Goal: Transaction & Acquisition: Purchase product/service

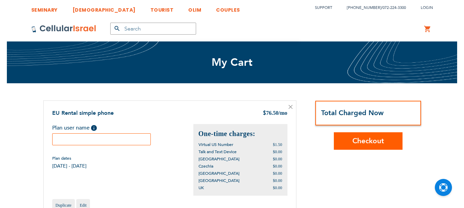
scroll to position [4, 0]
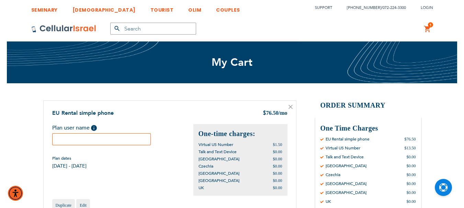
click at [92, 137] on input "text" at bounding box center [101, 140] width 99 height 12
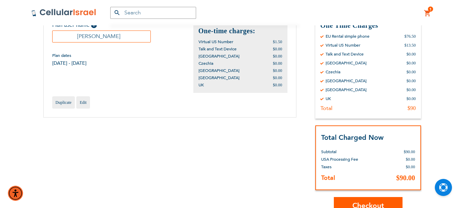
scroll to position [137, 0]
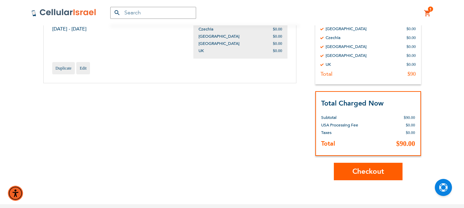
type input "[PERSON_NAME]"
click at [366, 172] on span "Checkout" at bounding box center [368, 172] width 32 height 10
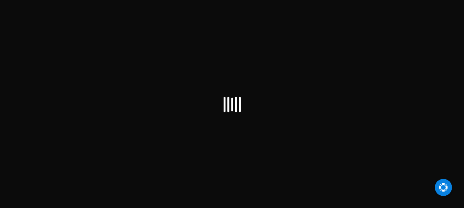
scroll to position [4, 0]
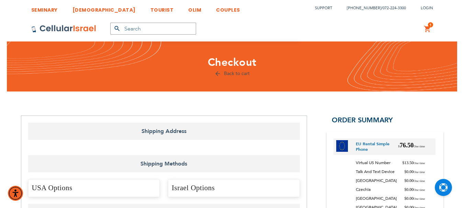
select select "US"
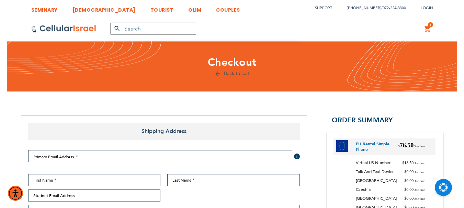
checkbox input "true"
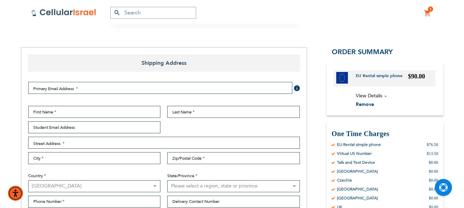
scroll to position [69, 0]
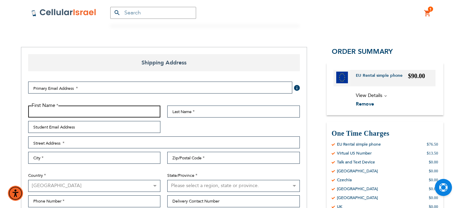
click at [83, 112] on input "First Name" at bounding box center [94, 112] width 133 height 12
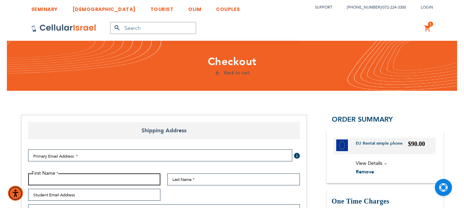
scroll to position [0, 0]
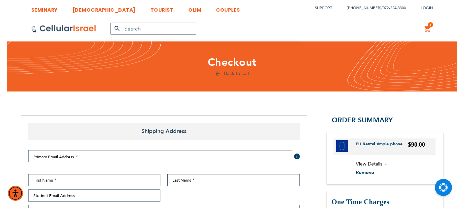
click at [220, 73] on link "Back to cart" at bounding box center [231, 73] width 35 height 7
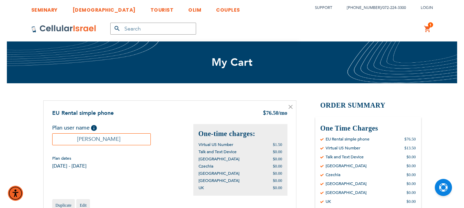
scroll to position [4, 0]
drag, startPoint x: 83, startPoint y: 140, endPoint x: 116, endPoint y: 136, distance: 32.6
click at [116, 136] on input "[PERSON_NAME]" at bounding box center [101, 140] width 99 height 12
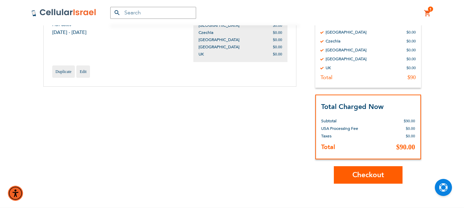
scroll to position [172, 0]
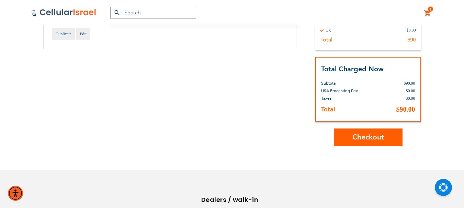
click at [370, 139] on span "Checkout" at bounding box center [368, 138] width 32 height 10
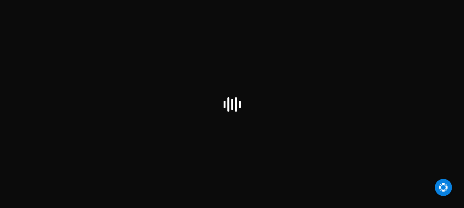
select select "US"
checkbox input "false"
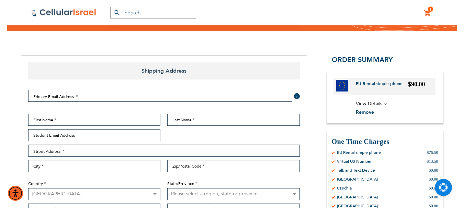
scroll to position [69, 0]
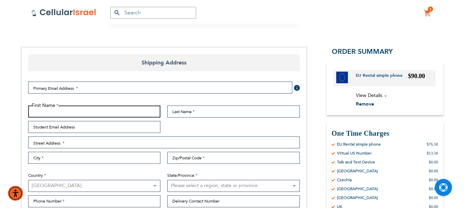
paste input "Feige Berg"
drag, startPoint x: 45, startPoint y: 112, endPoint x: 73, endPoint y: 112, distance: 28.2
click at [73, 112] on input "Feige Berg" at bounding box center [94, 112] width 133 height 12
type input "Feige Berg"
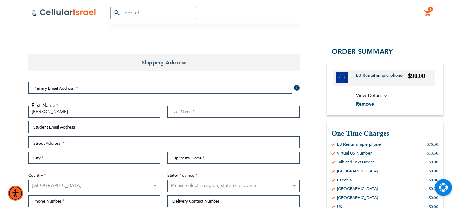
drag, startPoint x: 50, startPoint y: 110, endPoint x: 200, endPoint y: 41, distance: 164.6
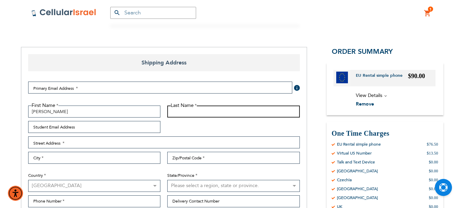
paste input "Feige Berg"
type input "Feige Berg"
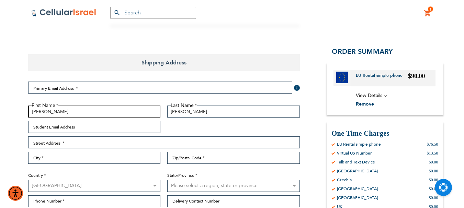
drag, startPoint x: 44, startPoint y: 111, endPoint x: 78, endPoint y: 111, distance: 34.0
click at [78, 112] on input "Feige Berg" at bounding box center [94, 112] width 133 height 12
type input "Feige"
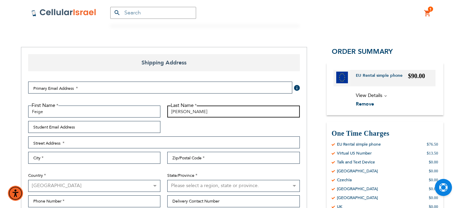
drag, startPoint x: 183, startPoint y: 112, endPoint x: 143, endPoint y: 112, distance: 39.5
click at [144, 112] on div "First Name Feige Last Name Feige Berg Student Email Address Street Address Stre…" at bounding box center [164, 158] width 279 height 105
type input "Berg"
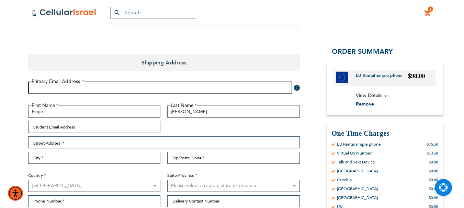
click at [70, 87] on input "Email Address" at bounding box center [160, 88] width 264 height 12
type input "FeigeBerG@gmail.com"
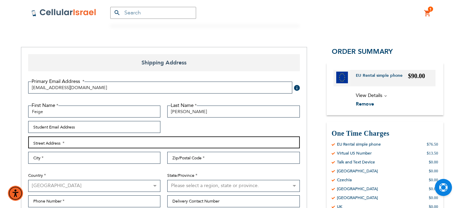
click at [99, 146] on input "Street Address: Line 1" at bounding box center [164, 143] width 272 height 12
click at [58, 143] on input "1367 East 26 St" at bounding box center [164, 143] width 272 height 12
type input "1367 East 26th St"
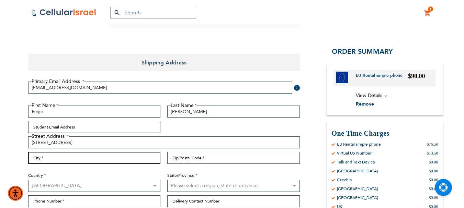
click at [58, 158] on input "City" at bounding box center [94, 158] width 133 height 12
type input "Brooklyn"
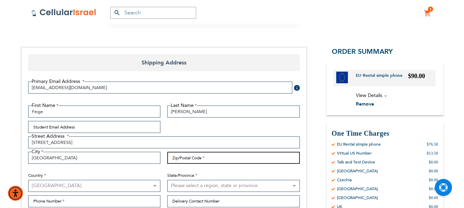
type input "11204"
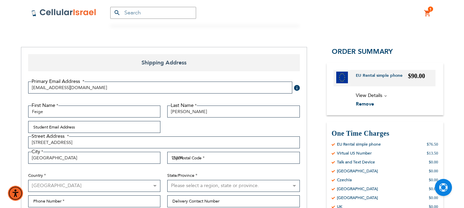
select select "43"
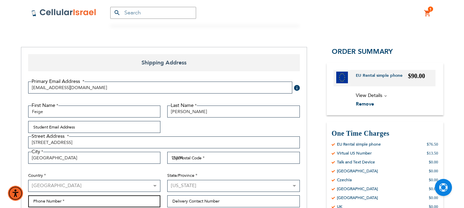
type input "7182327914"
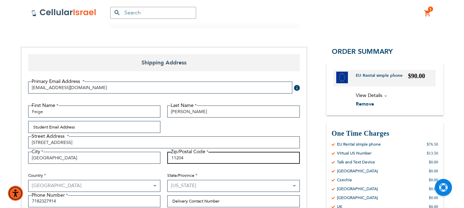
drag, startPoint x: 179, startPoint y: 158, endPoint x: 219, endPoint y: 154, distance: 40.7
click at [203, 156] on input "11204" at bounding box center [233, 158] width 133 height 12
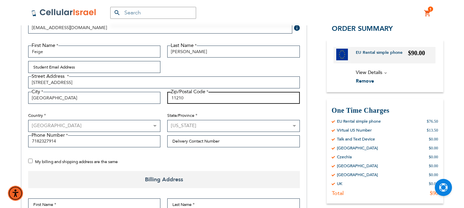
scroll to position [137, 0]
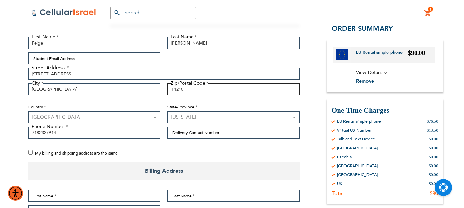
type input "11210"
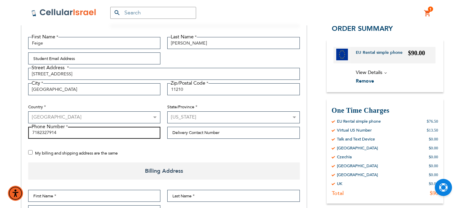
drag, startPoint x: 59, startPoint y: 133, endPoint x: 12, endPoint y: 133, distance: 47.1
type input "7163480580"
click at [30, 154] on input "My billing and shipping address are the same" at bounding box center [30, 152] width 4 height 4
checkbox input "true"
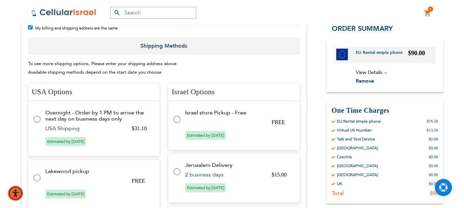
scroll to position [275, 0]
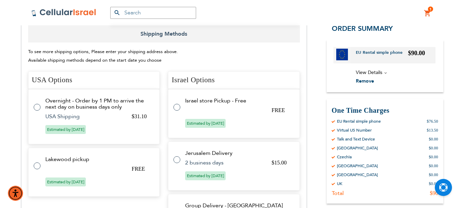
click at [37, 162] on label at bounding box center [41, 162] width 14 height 0
radio input "true"
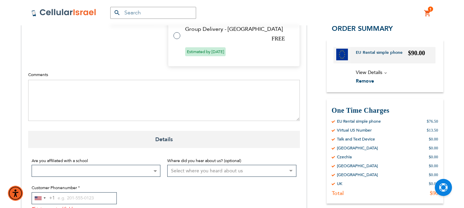
scroll to position [446, 0]
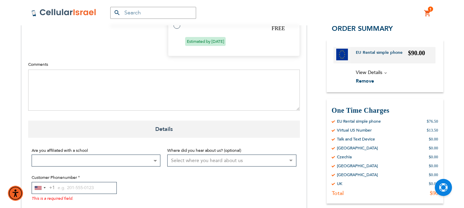
click at [156, 161] on b at bounding box center [155, 161] width 3 height 2
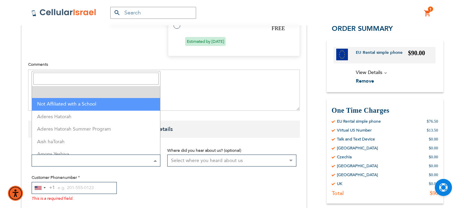
select select "199"
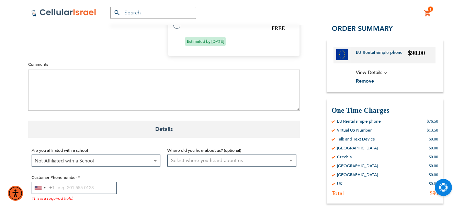
click at [291, 161] on select "Select where you heard about us Existing Customer Friend Other School/Group BP …" at bounding box center [231, 161] width 129 height 12
select select "1"
click at [167, 155] on select "Select where you heard about us Existing Customer Friend Other School/Group BP …" at bounding box center [231, 161] width 129 height 12
click at [58, 187] on input "Customer Phonenumber" at bounding box center [74, 188] width 85 height 12
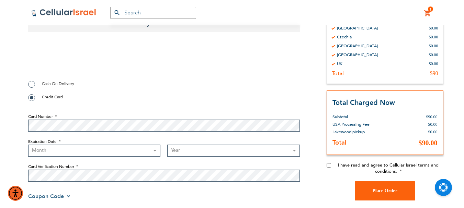
scroll to position [653, 0]
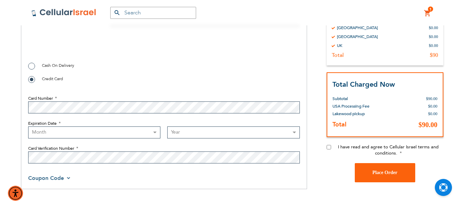
type input "716-348-0580"
click at [328, 146] on input "I have read and agree to Cellular Israel terms and conditions." at bounding box center [329, 147] width 4 height 4
checkbox input "true"
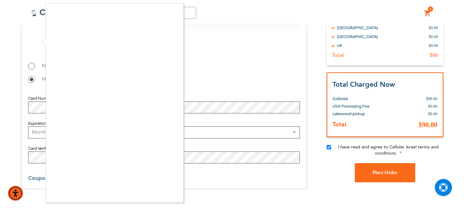
checkbox input "true"
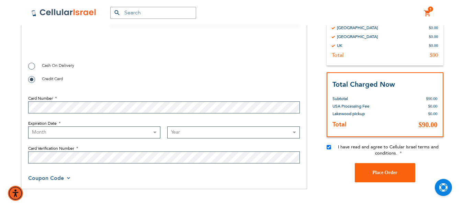
click at [152, 132] on select "Month 01 - January 02 - February 03 - March 04 - April 05 - May 06 - June 07 - …" at bounding box center [94, 133] width 133 height 12
select select "6"
click at [28, 127] on select "Month 01 - January 02 - February 03 - March 04 - April 05 - May 06 - June 07 - …" at bounding box center [94, 133] width 133 height 12
click at [215, 132] on select "Year 2025 2026 2027 2028 2029 2030 2031 2032 2033 2034 2035 2036 2037 2038 2039…" at bounding box center [233, 133] width 133 height 12
select select "2027"
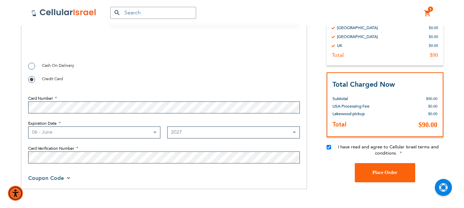
click at [167, 127] on select "Year 2025 2026 2027 2028 2029 2030 2031 2032 2033 2034 2035 2036 2037 2038 2039…" at bounding box center [233, 133] width 133 height 12
click at [389, 170] on button "Place Order" at bounding box center [385, 172] width 60 height 19
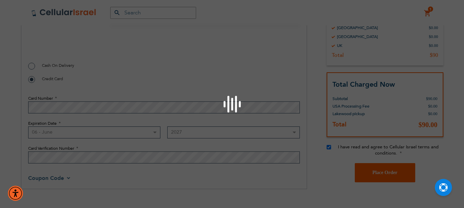
checkbox input "false"
